Goal: Information Seeking & Learning: Understand process/instructions

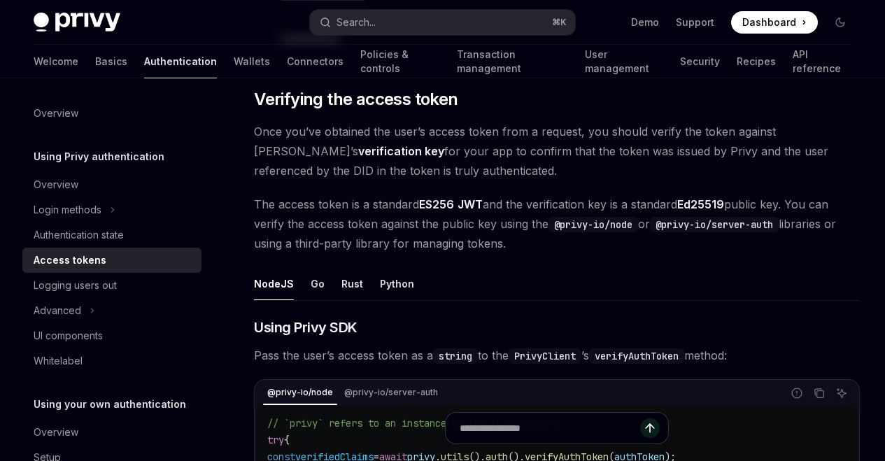
scroll to position [1942, 0]
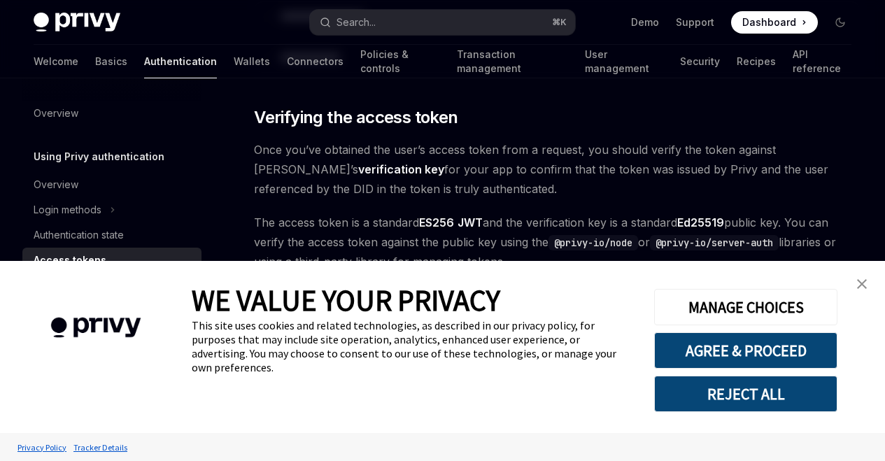
click at [863, 276] on link "close banner" at bounding box center [862, 284] width 28 height 28
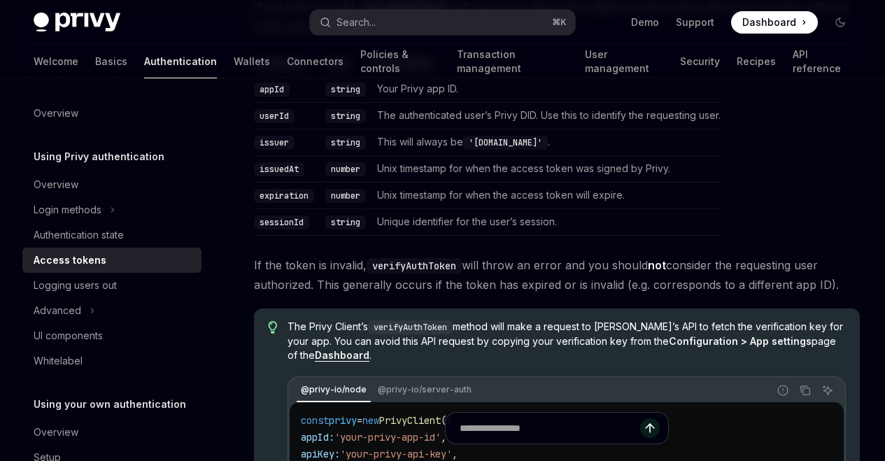
scroll to position [2614, 0]
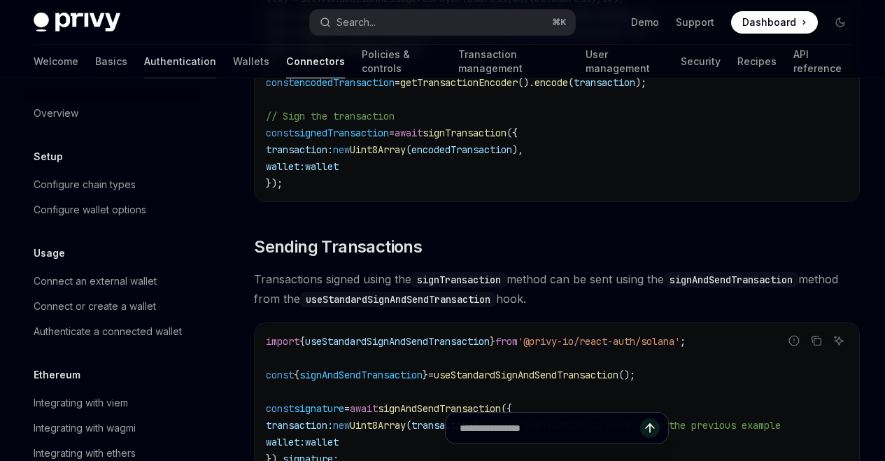
scroll to position [806, 0]
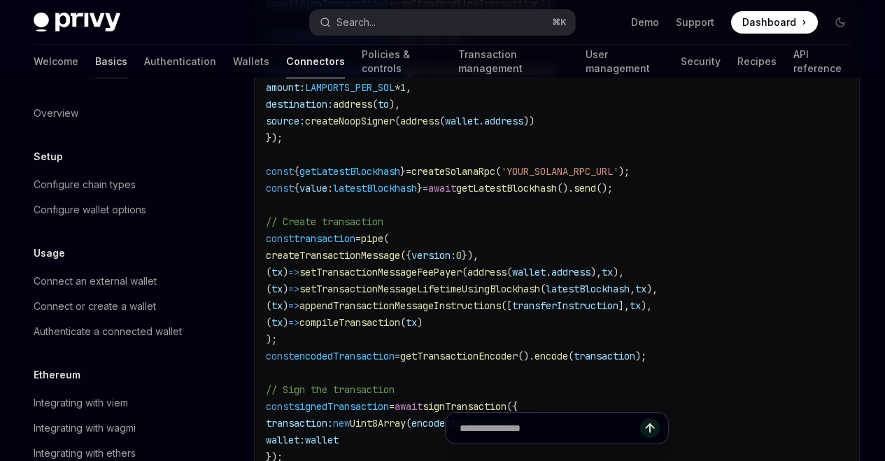
click at [95, 65] on link "Basics" at bounding box center [111, 62] width 32 height 34
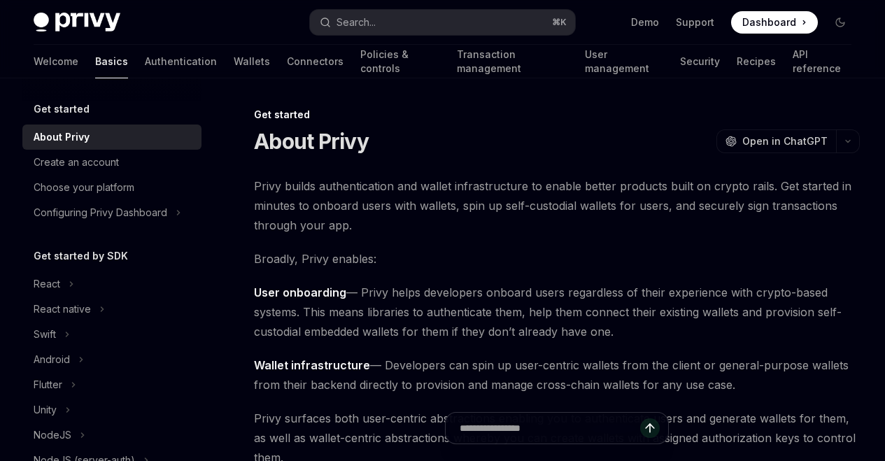
click at [65, 61] on div "Welcome Basics Authentication Wallets Connectors Policies & controls Transactio…" at bounding box center [443, 62] width 818 height 34
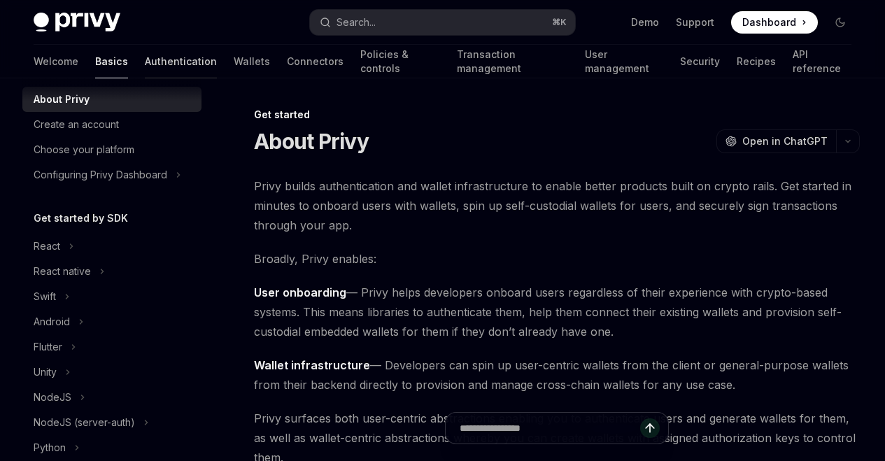
scroll to position [29, 0]
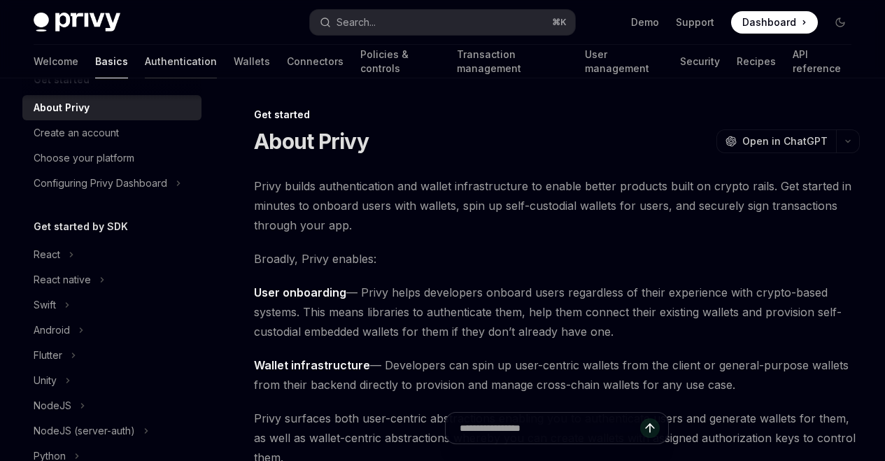
click at [145, 69] on link "Authentication" at bounding box center [181, 62] width 72 height 34
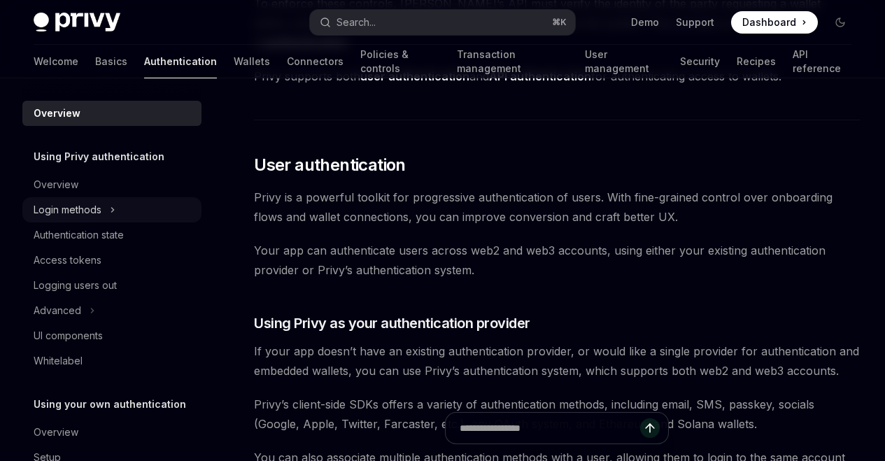
click at [110, 215] on button "Login methods" at bounding box center [111, 209] width 179 height 25
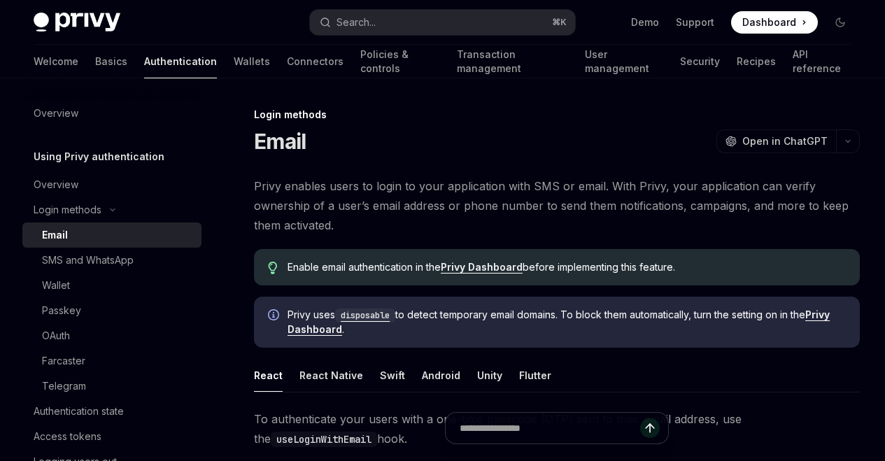
scroll to position [17, 0]
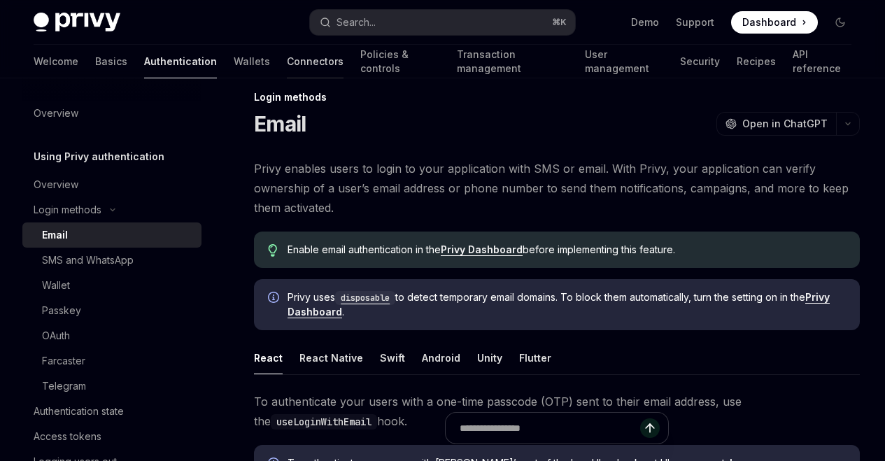
click at [287, 71] on link "Connectors" at bounding box center [315, 62] width 57 height 34
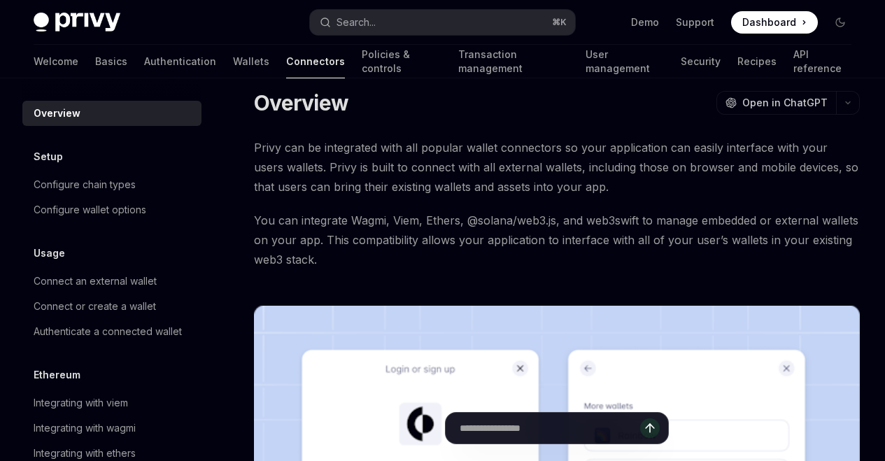
click at [233, 71] on link "Wallets" at bounding box center [251, 62] width 36 height 34
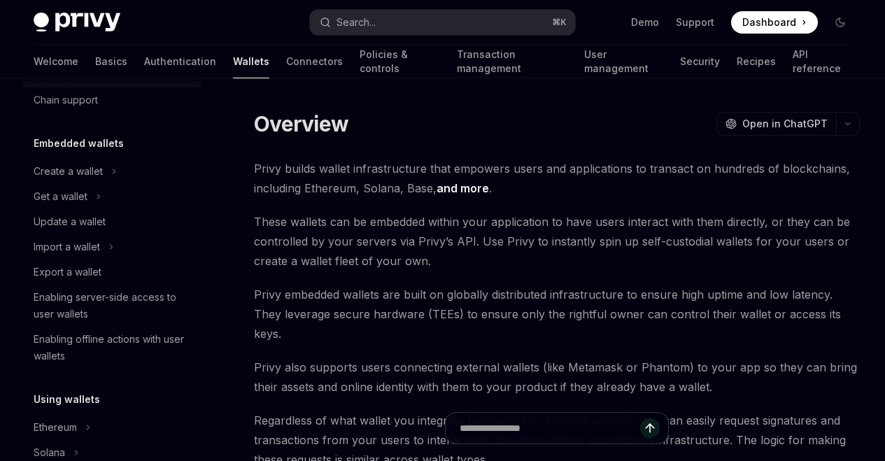
scroll to position [241, 0]
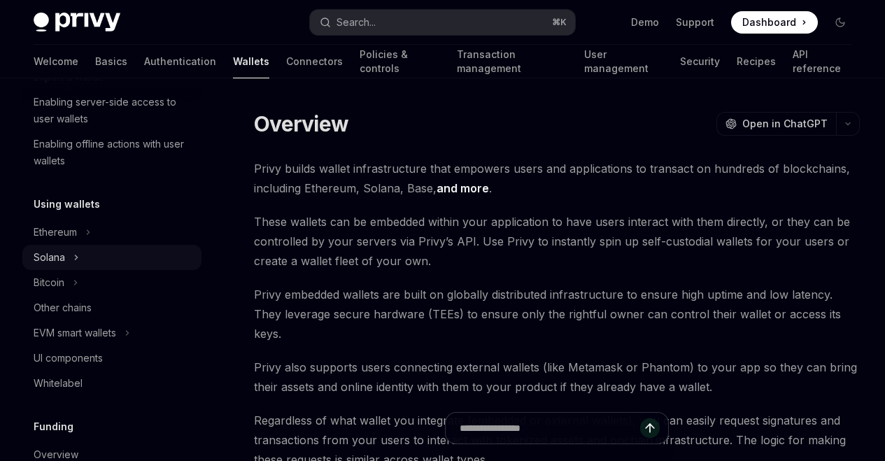
click at [72, 254] on button "Solana" at bounding box center [111, 257] width 179 height 25
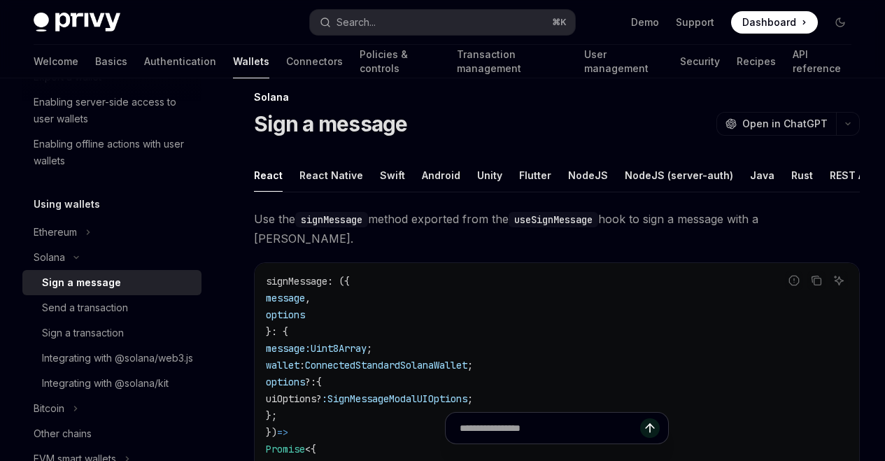
click at [104, 290] on div "Sign a message" at bounding box center [81, 282] width 79 height 17
click at [112, 313] on div "Send a transaction" at bounding box center [85, 307] width 86 height 17
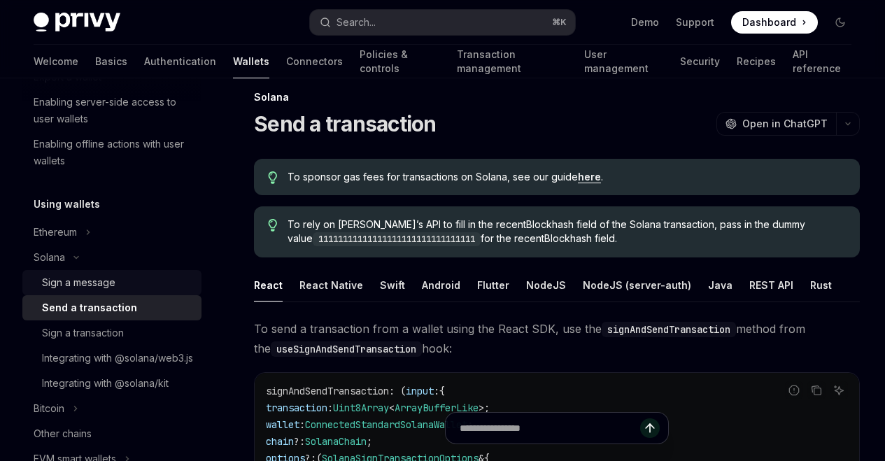
click at [101, 293] on link "Sign a message" at bounding box center [111, 282] width 179 height 25
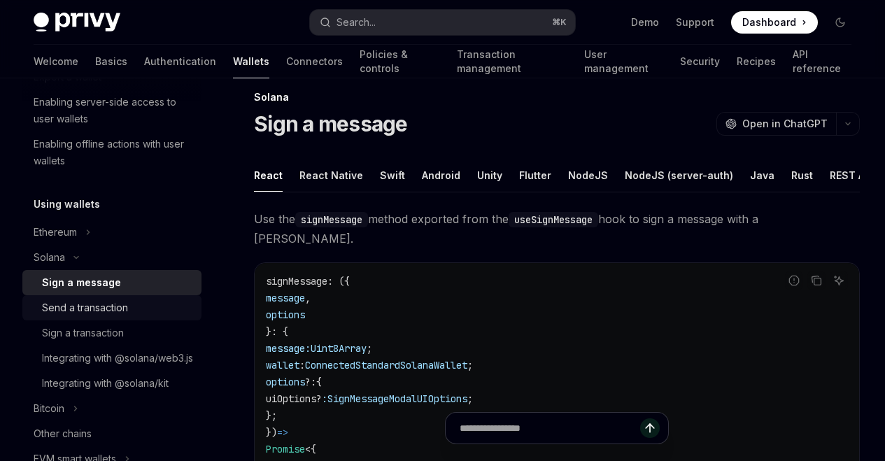
click at [110, 304] on div "Send a transaction" at bounding box center [85, 307] width 86 height 17
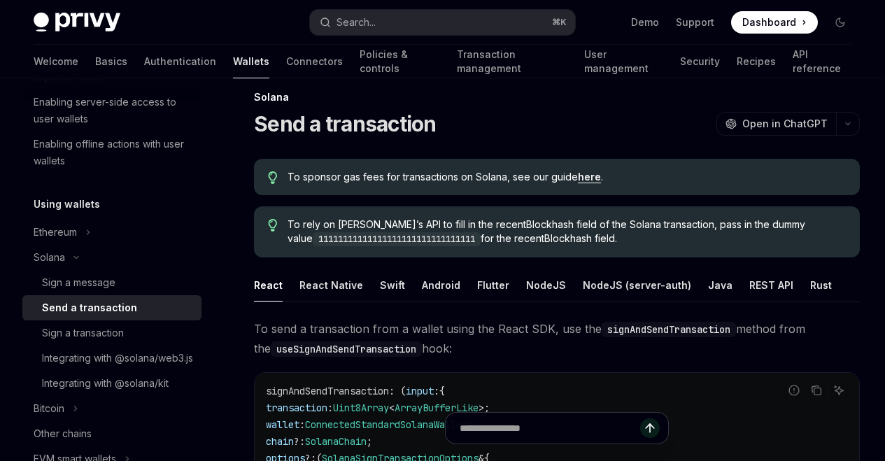
click at [587, 176] on link "here" at bounding box center [589, 177] width 23 height 13
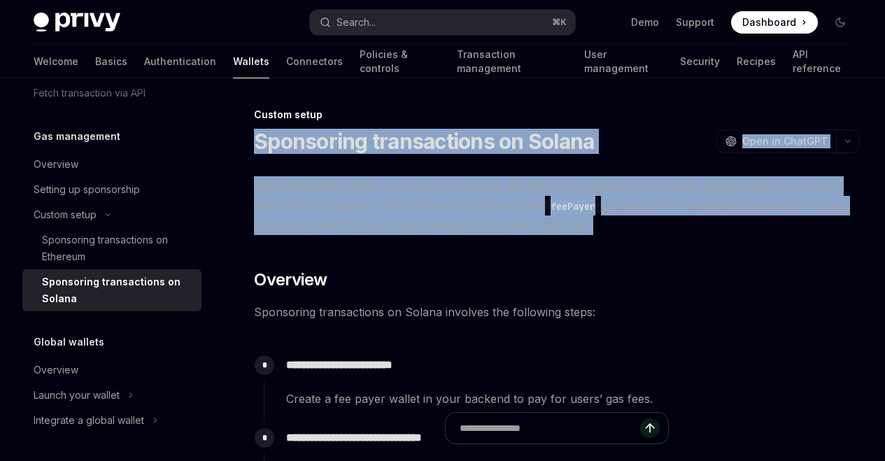
drag, startPoint x: 241, startPoint y: 145, endPoint x: 623, endPoint y: 242, distance: 394.1
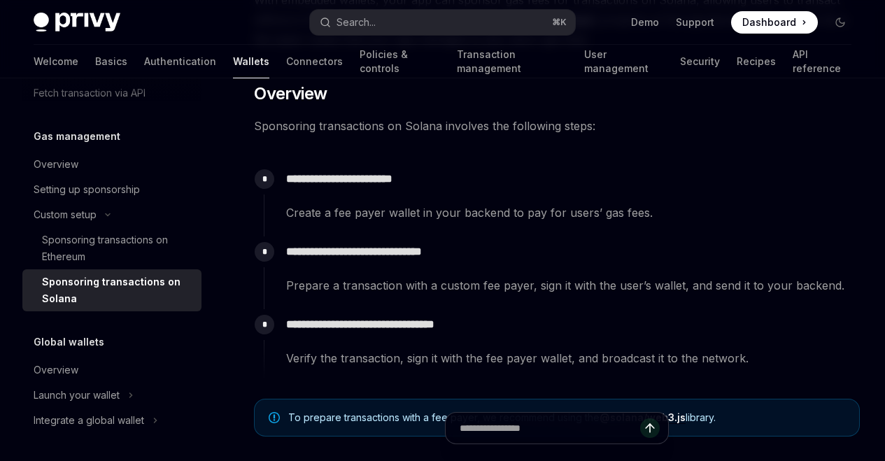
click at [646, 176] on p "**********" at bounding box center [572, 179] width 573 height 20
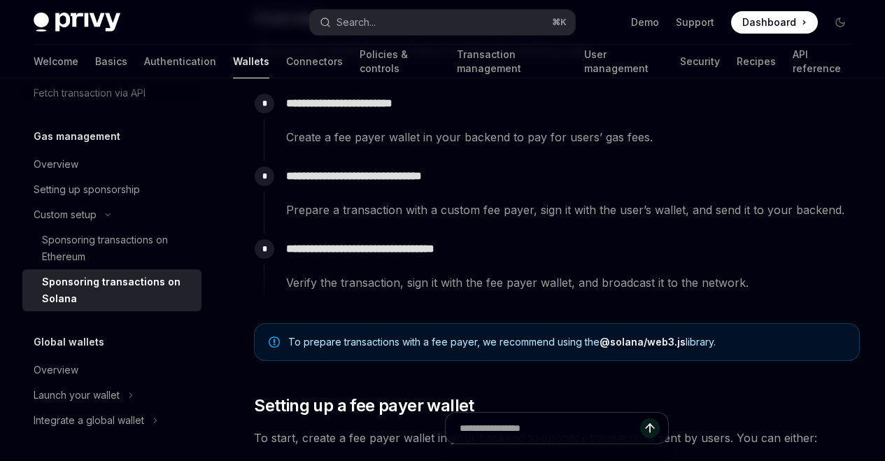
click at [341, 136] on span "Create a fee payer wallet in your backend to pay for users’ gas fees." at bounding box center [572, 137] width 573 height 20
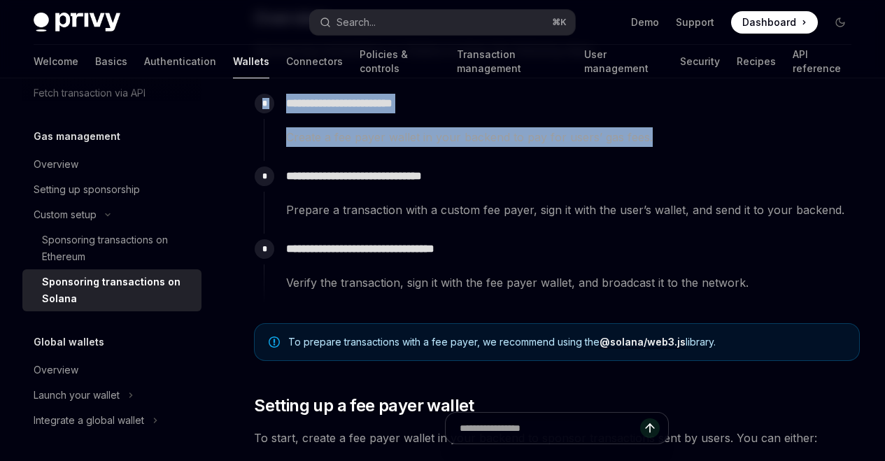
drag, startPoint x: 262, startPoint y: 146, endPoint x: 480, endPoint y: 148, distance: 218.3
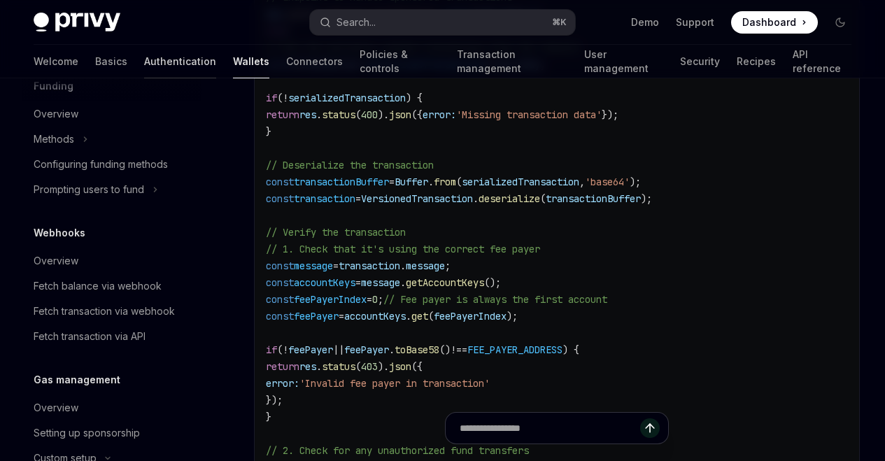
scroll to position [463, 0]
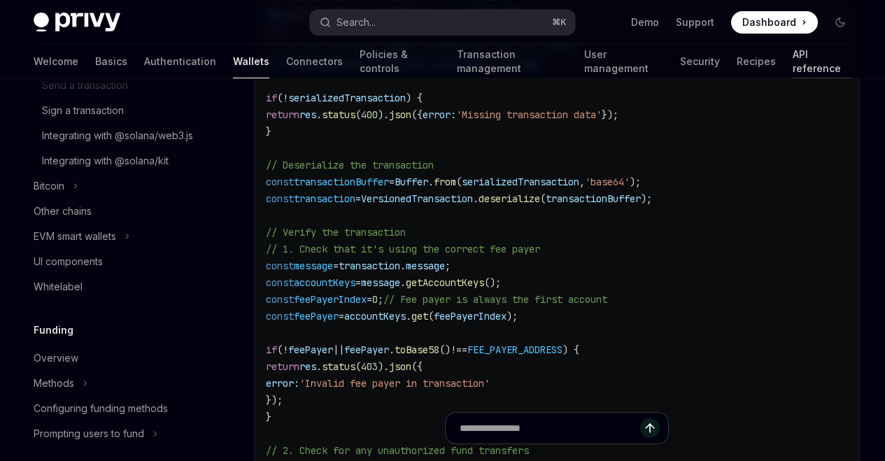
click at [793, 66] on link "API reference" at bounding box center [822, 62] width 59 height 34
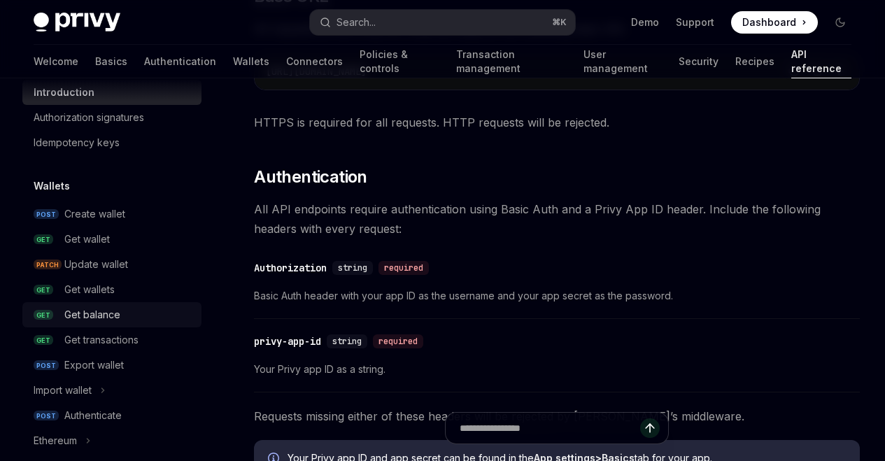
scroll to position [54, 0]
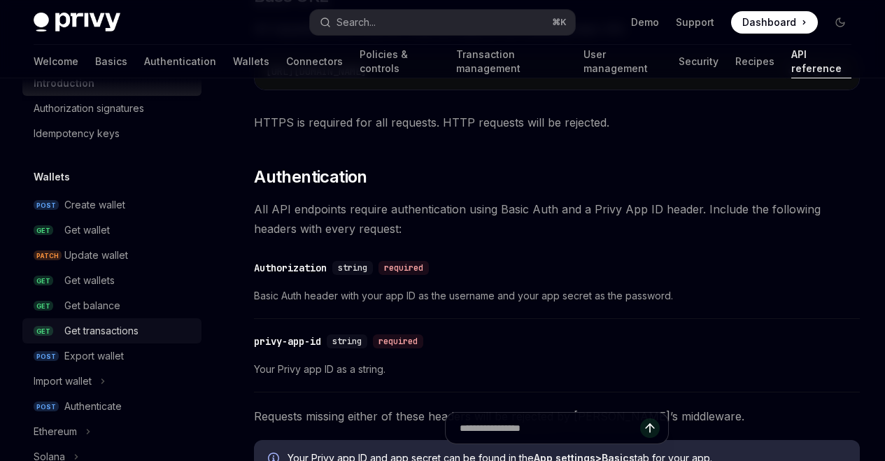
click at [125, 332] on div "Get transactions" at bounding box center [101, 331] width 74 height 17
type textarea "*"
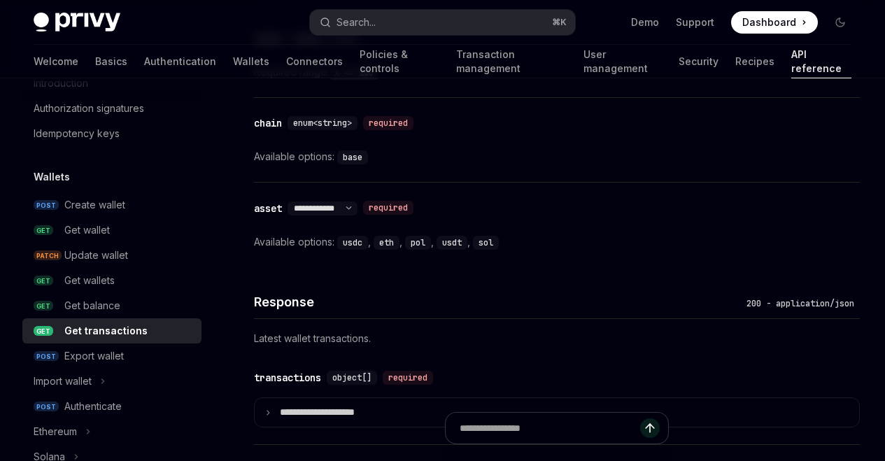
scroll to position [1369, 0]
